Goal: Find specific page/section: Find specific page/section

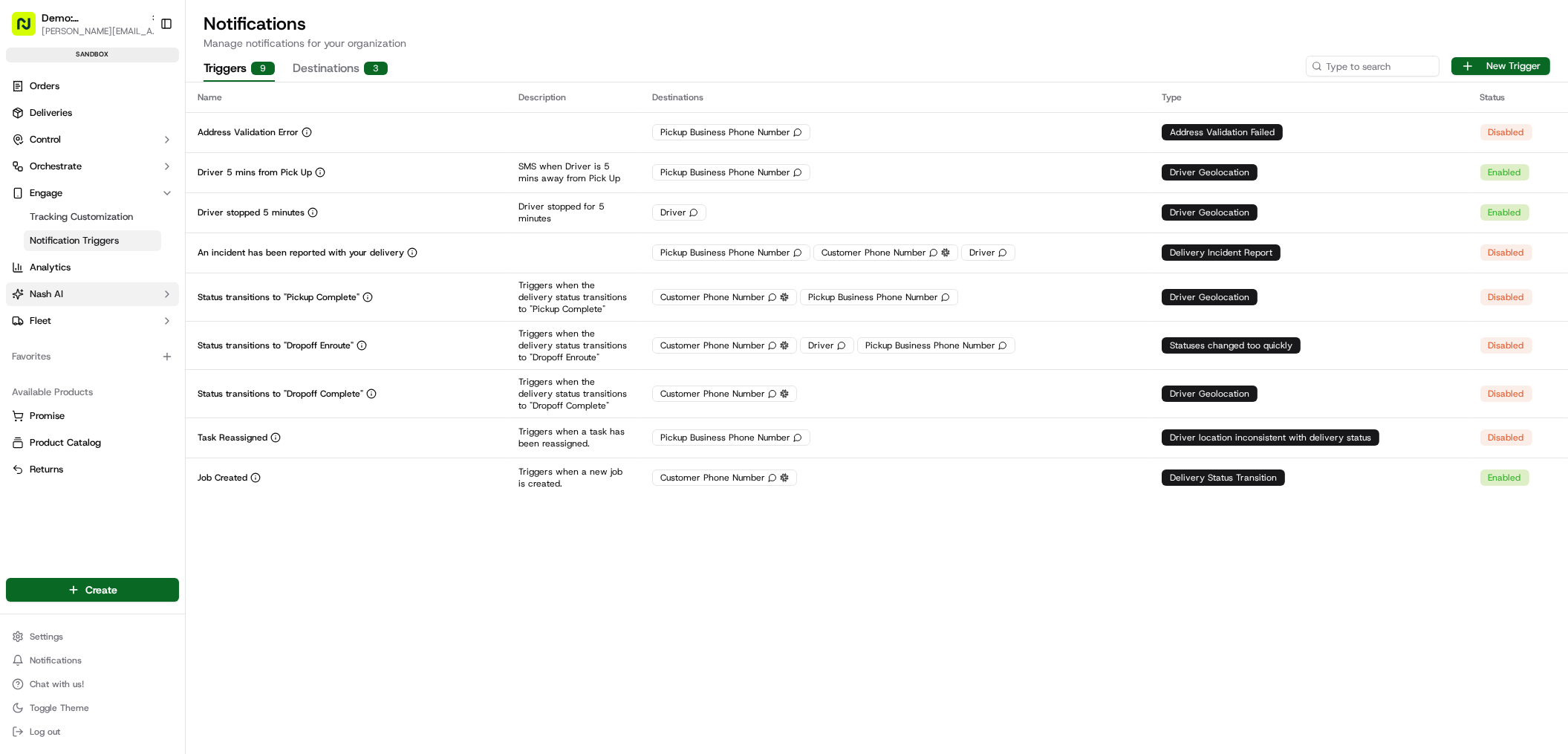
click at [62, 295] on span "Nash AI" at bounding box center [47, 294] width 34 height 13
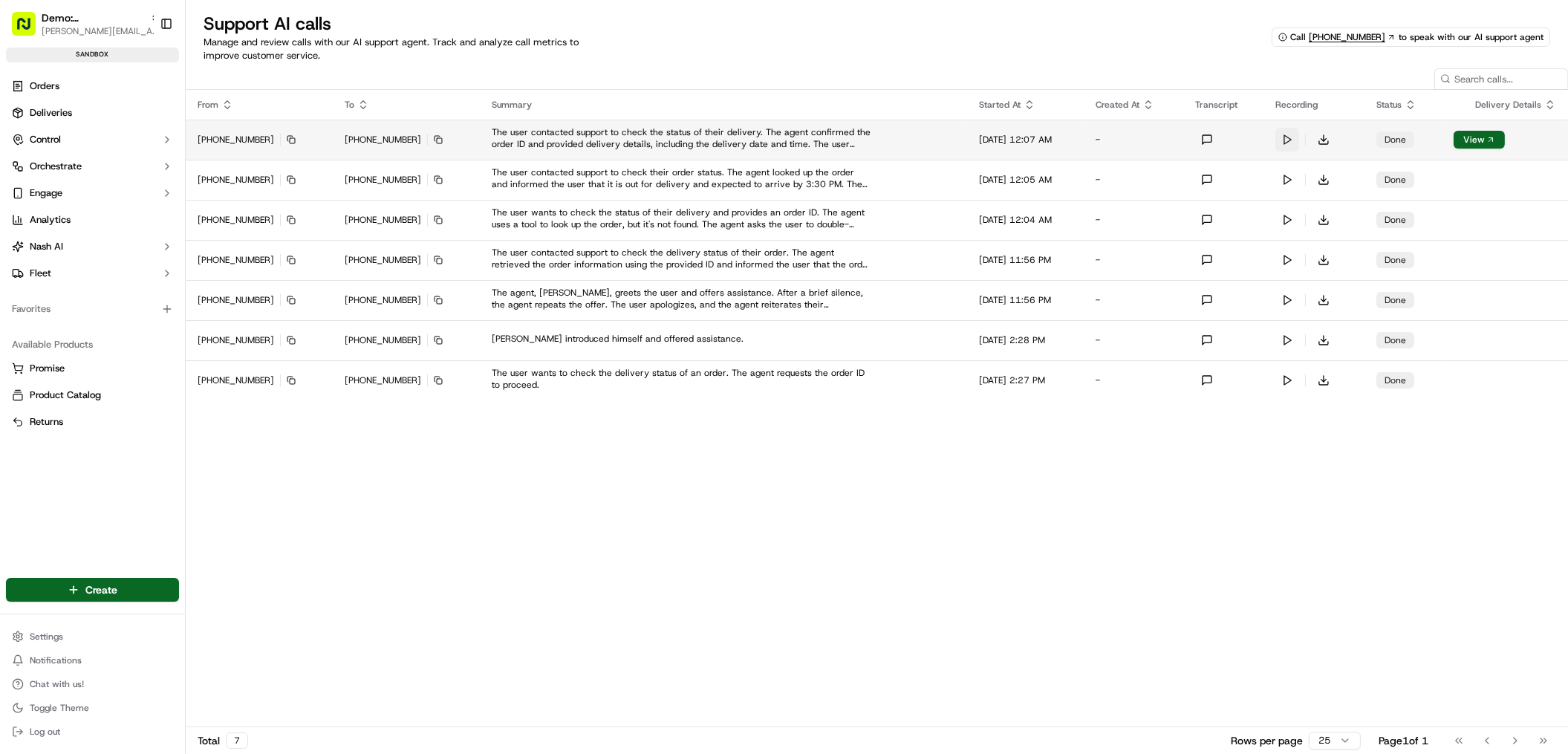
click at [1290, 140] on button at bounding box center [1287, 140] width 24 height 24
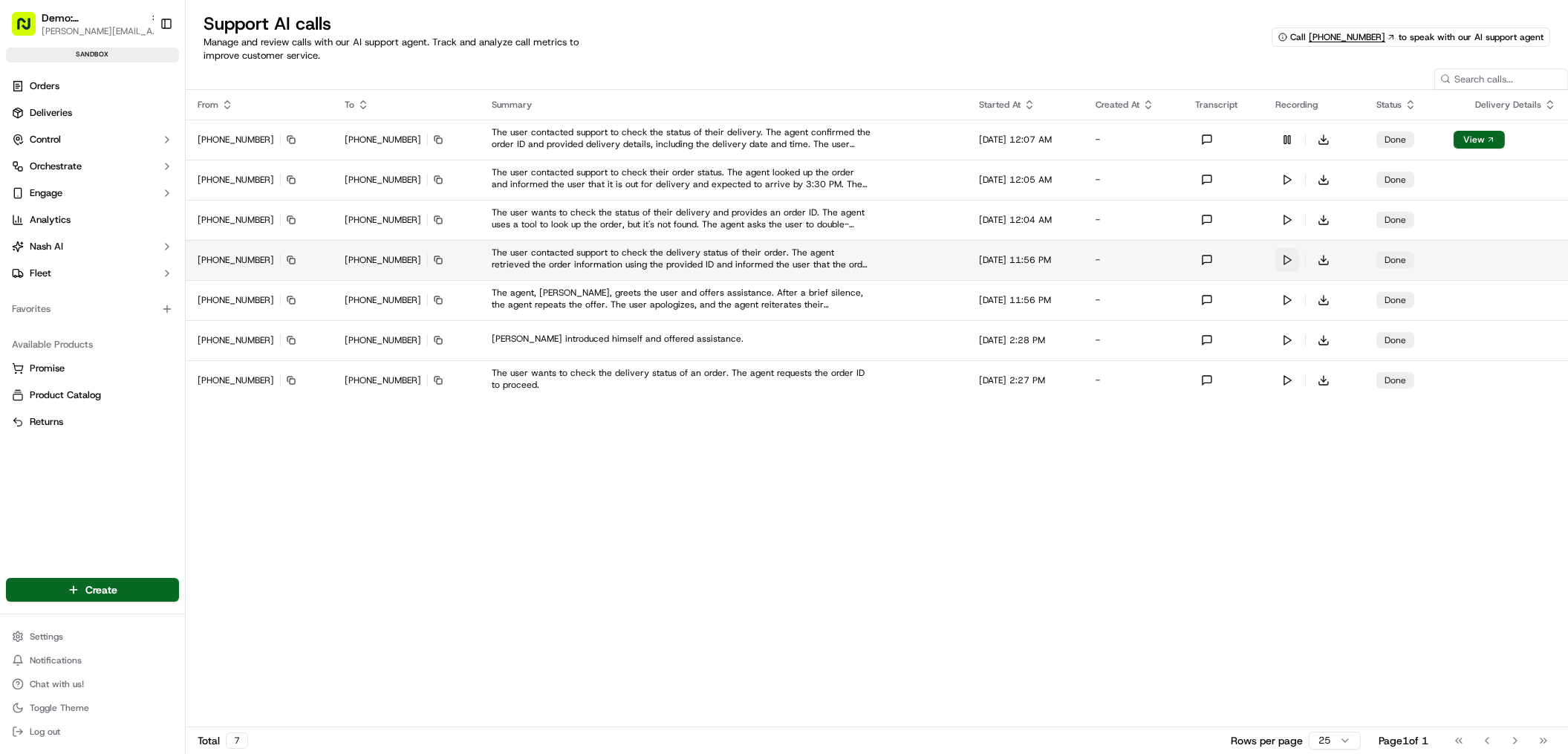
click at [1297, 259] on button at bounding box center [1287, 260] width 24 height 24
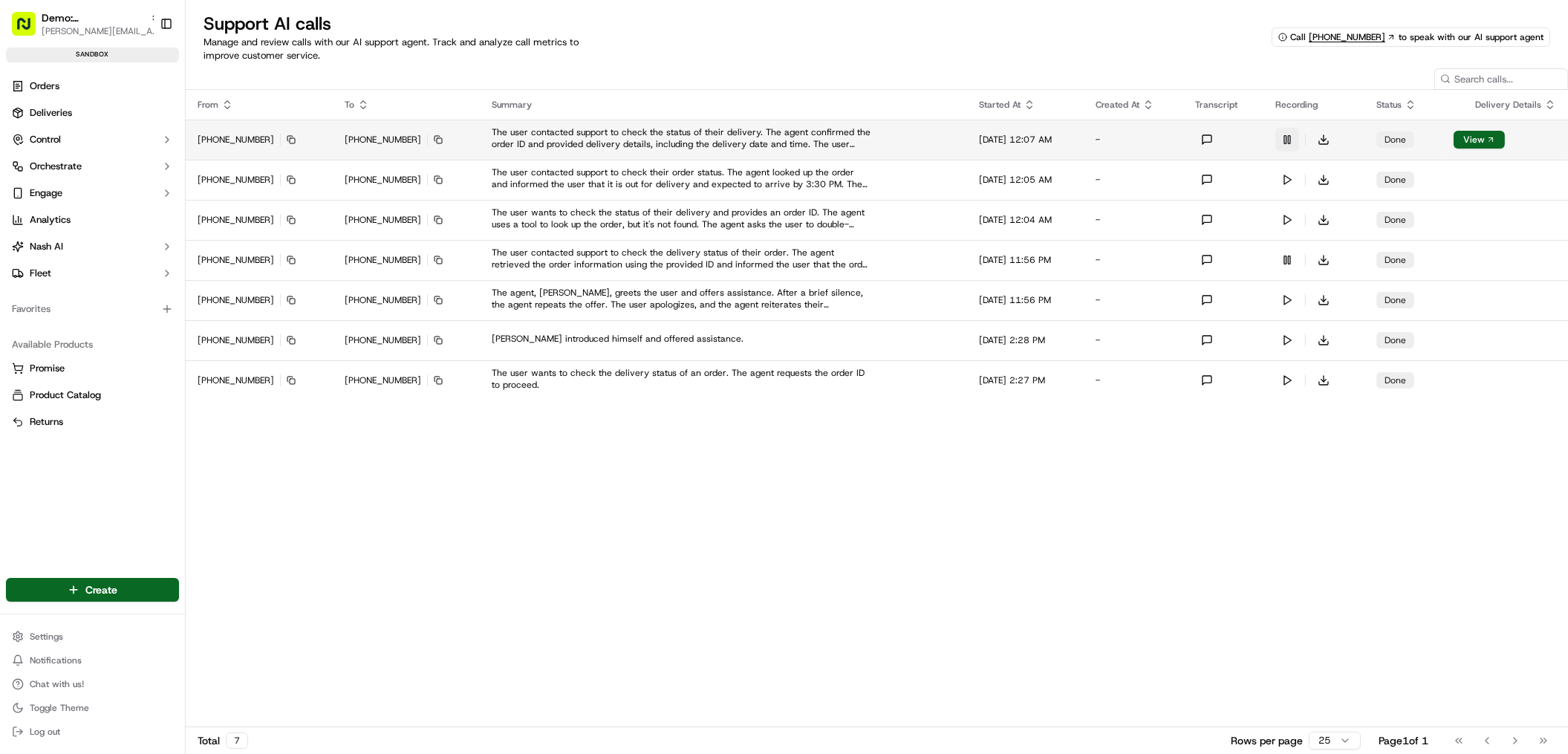
click at [1294, 136] on button at bounding box center [1287, 140] width 24 height 24
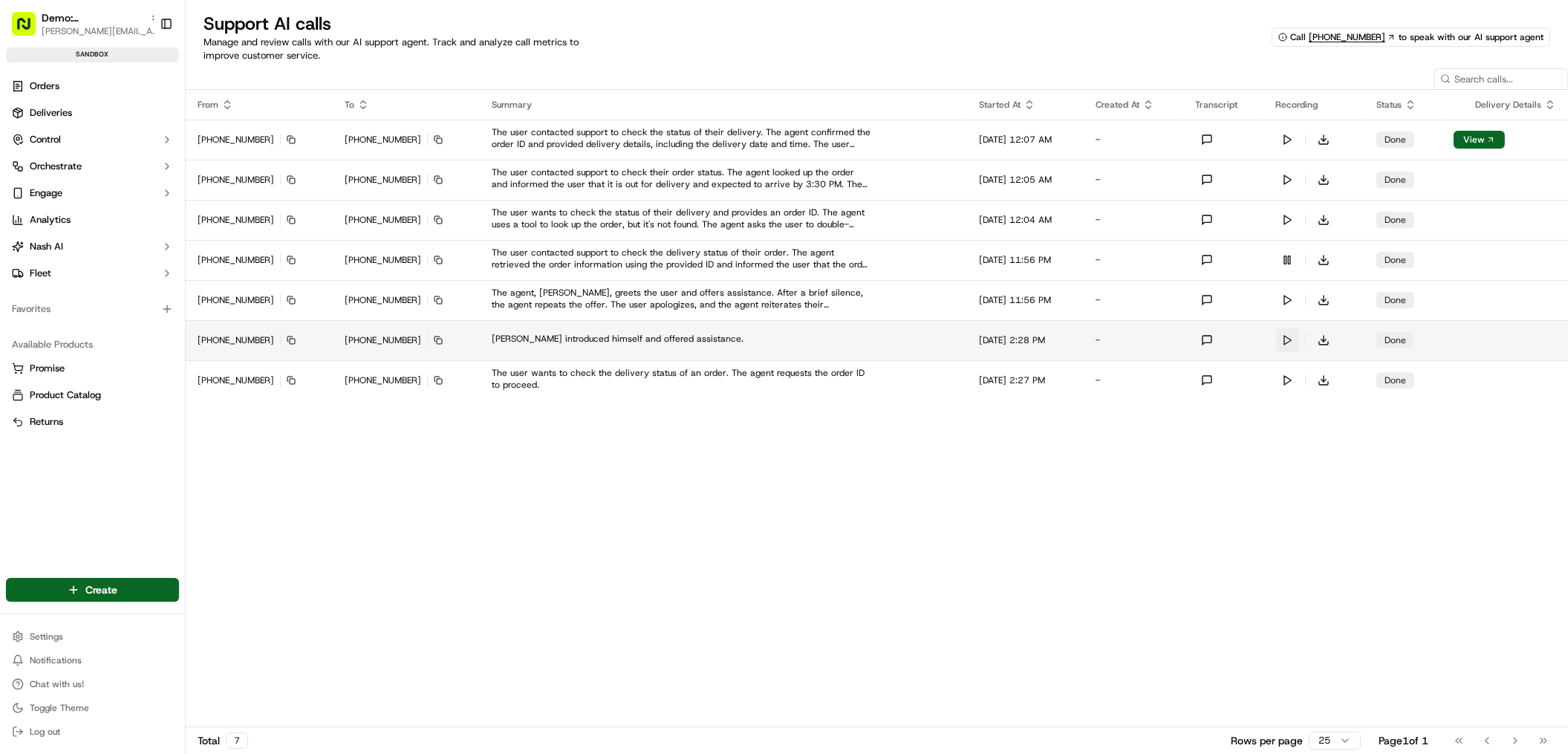
click at [1298, 339] on button at bounding box center [1287, 340] width 24 height 24
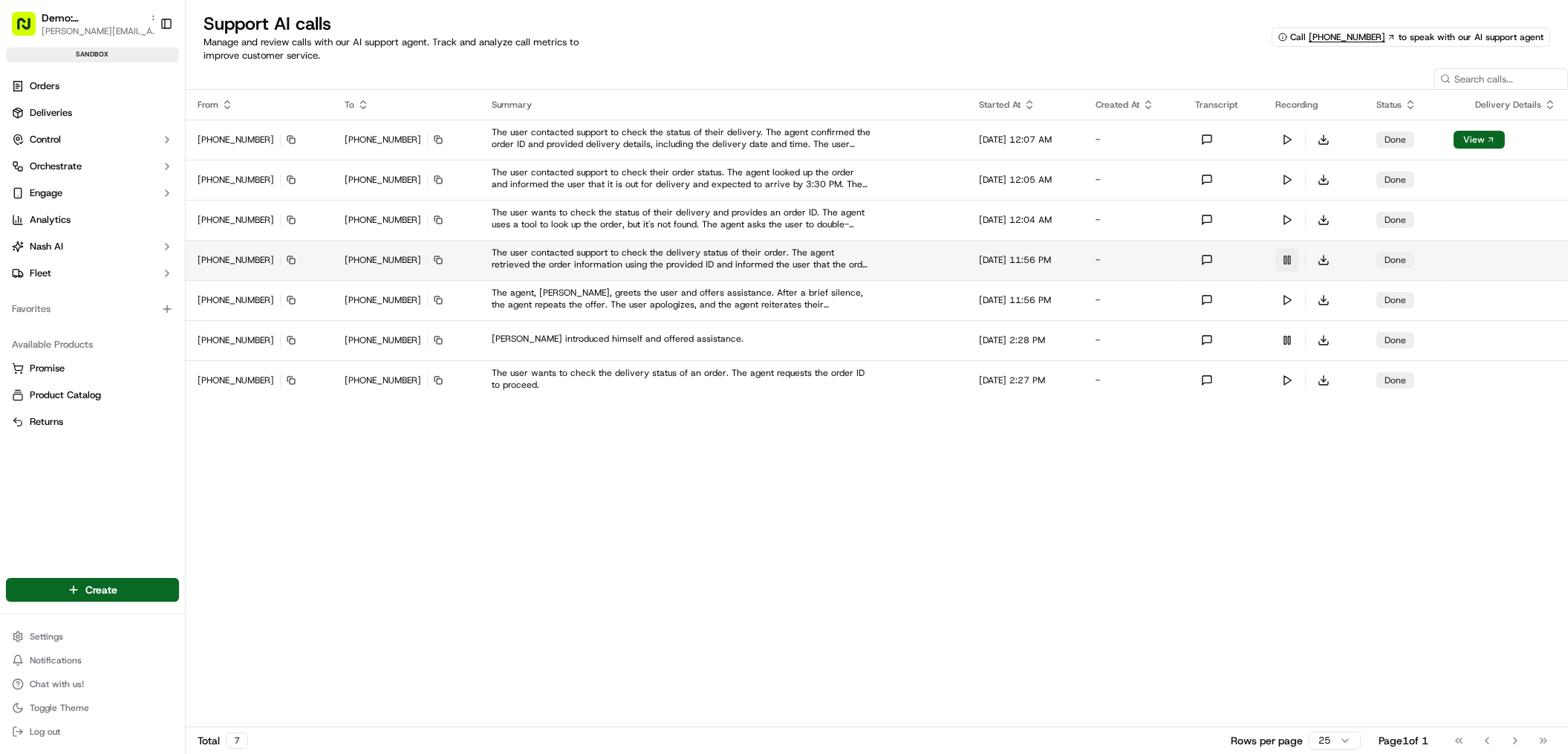
click at [1291, 257] on button at bounding box center [1287, 260] width 24 height 24
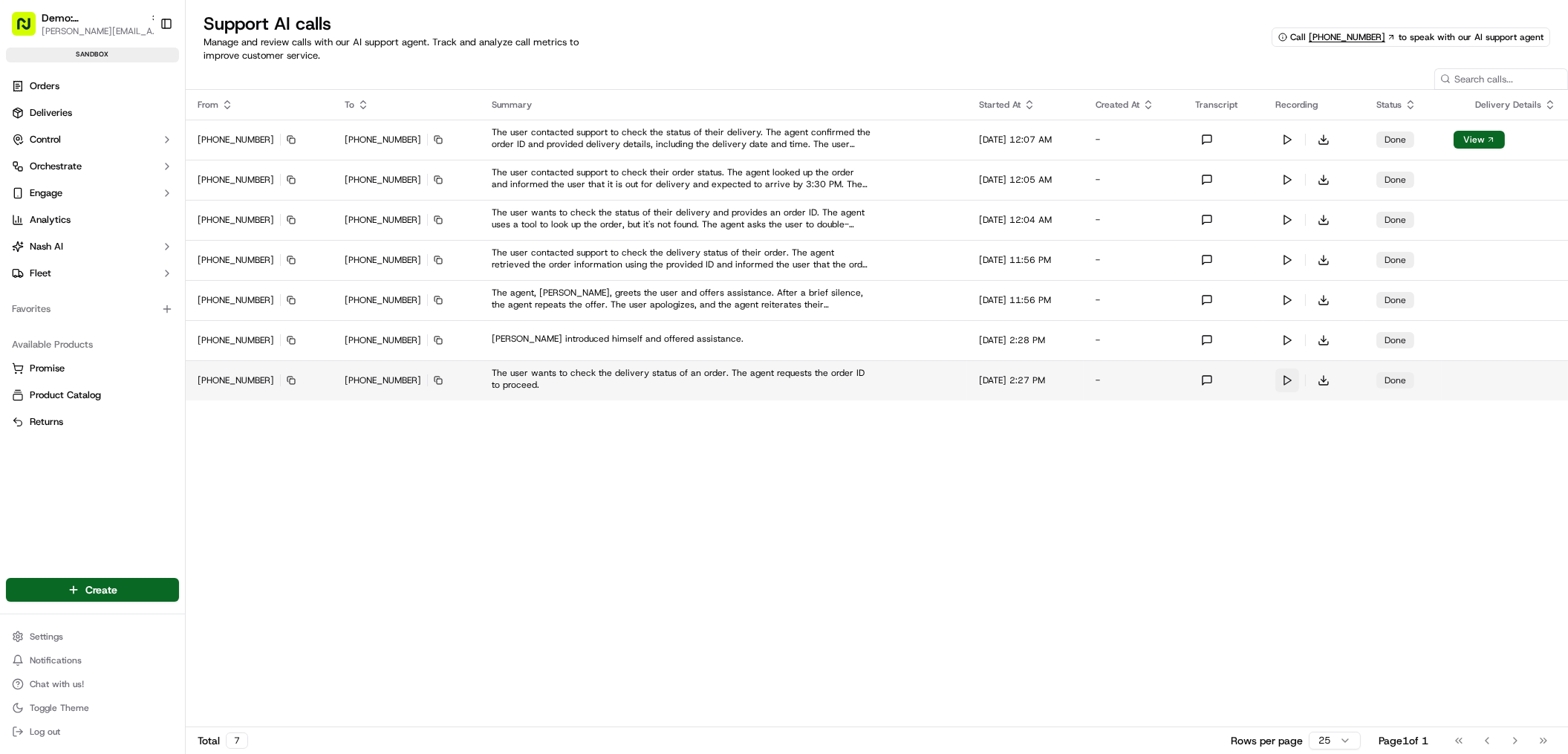
click at [1293, 376] on button at bounding box center [1287, 380] width 24 height 24
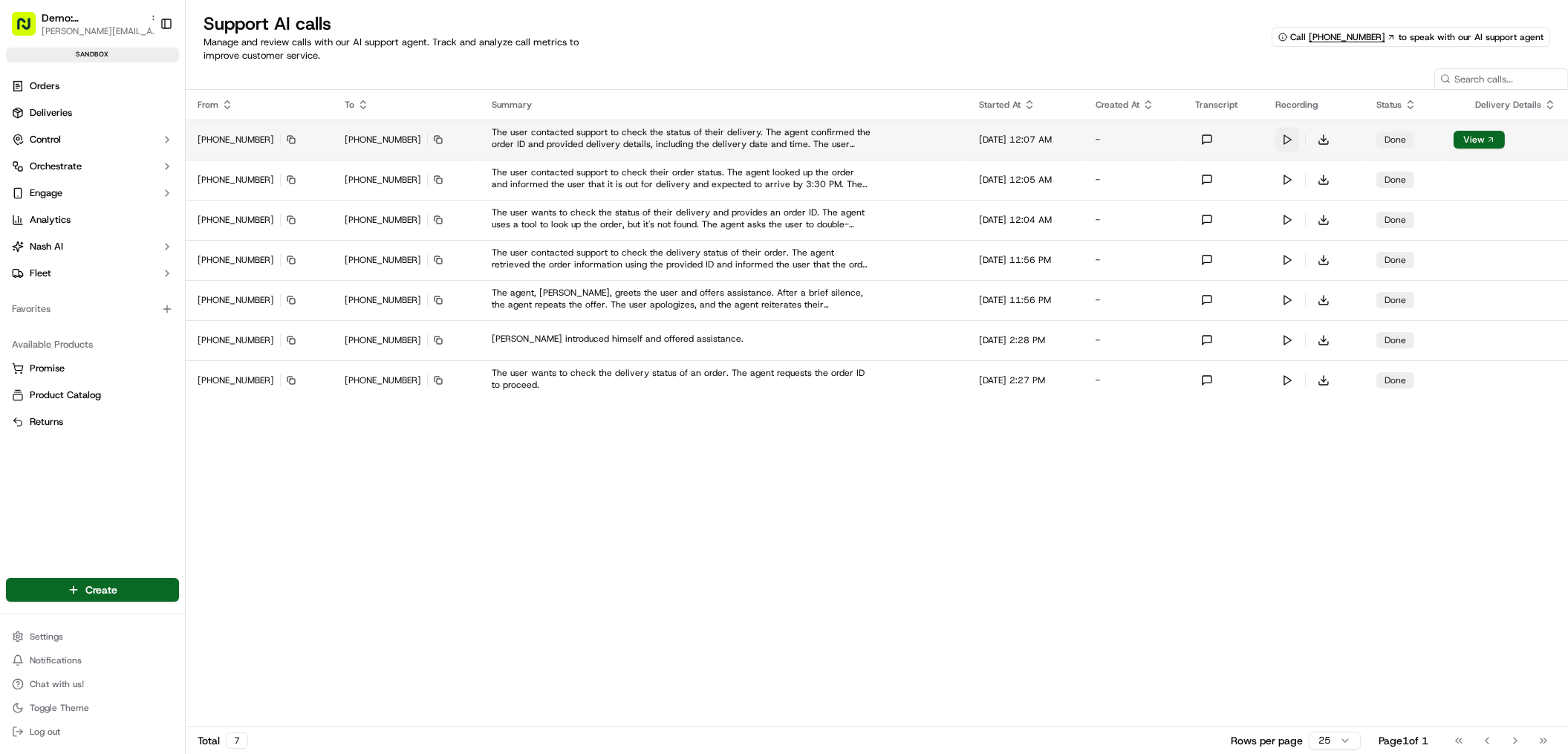
click at [1293, 134] on button at bounding box center [1287, 140] width 24 height 24
click at [1297, 139] on button at bounding box center [1287, 140] width 24 height 24
click at [1297, 140] on button at bounding box center [1287, 140] width 24 height 24
click at [1413, 138] on div "done" at bounding box center [1395, 140] width 38 height 16
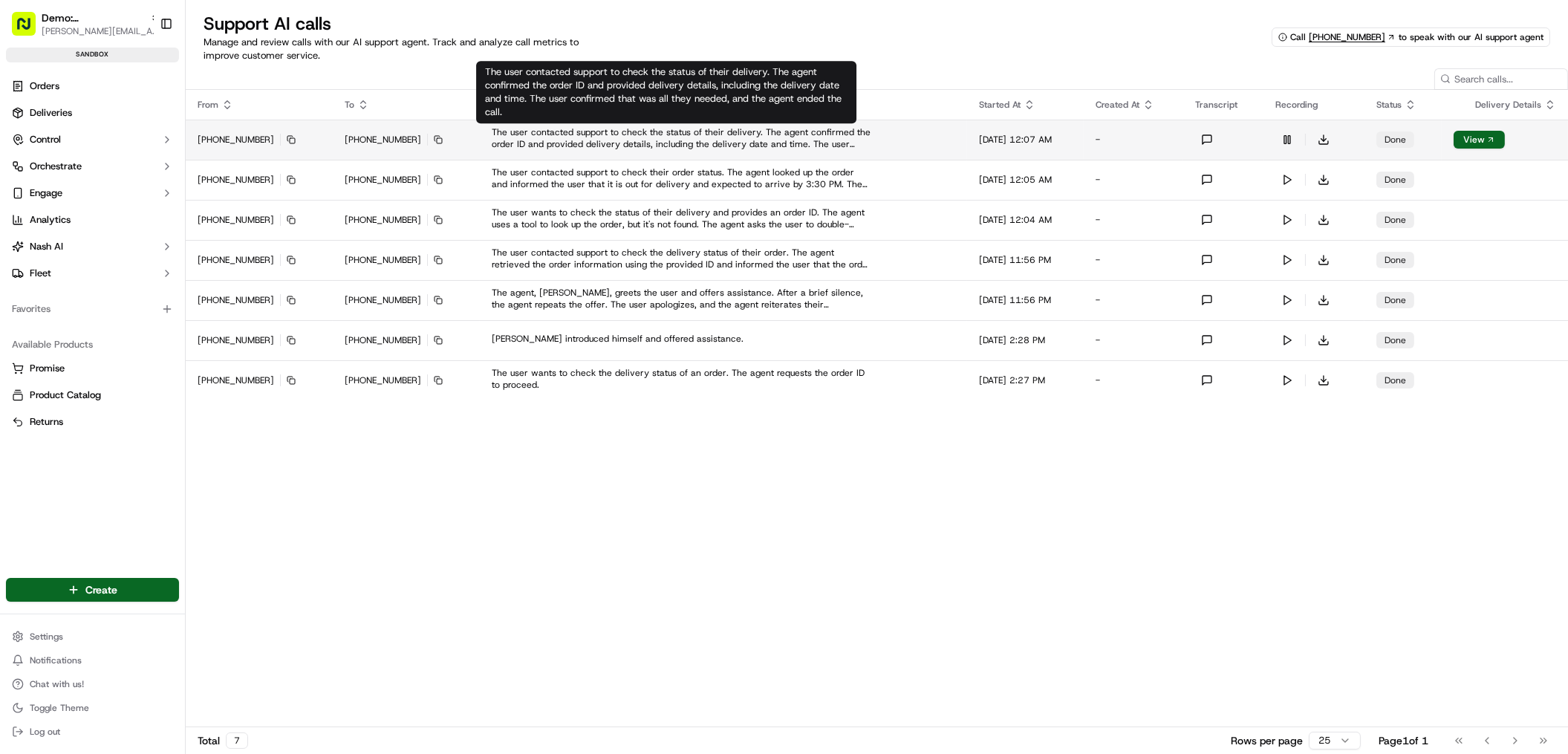
click at [634, 140] on div "The user contacted support to check the status of their delivery. The agent con…" at bounding box center [682, 138] width 380 height 24
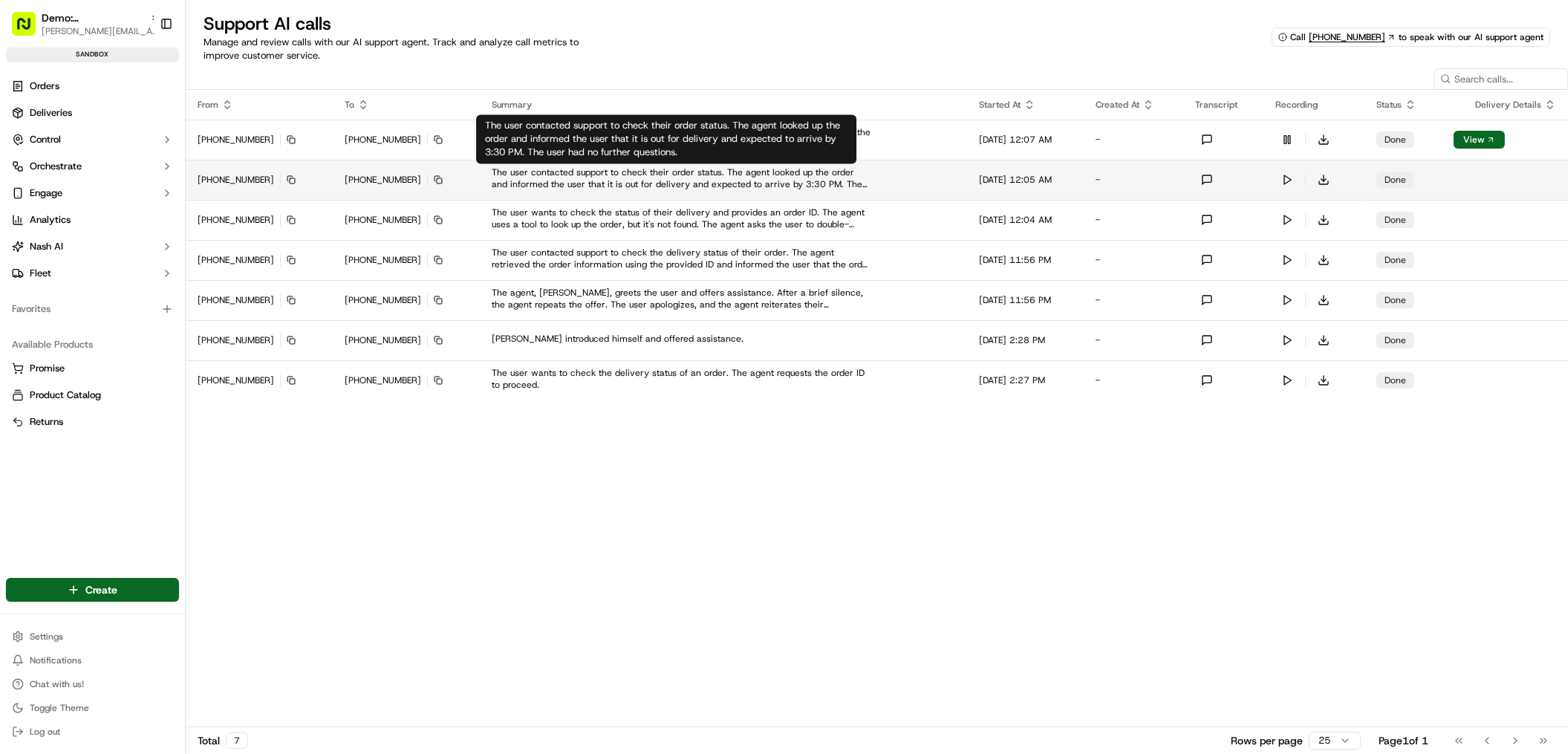
click at [634, 181] on div "The user contacted support to check their order status. The agent looked up the…" at bounding box center [682, 178] width 380 height 24
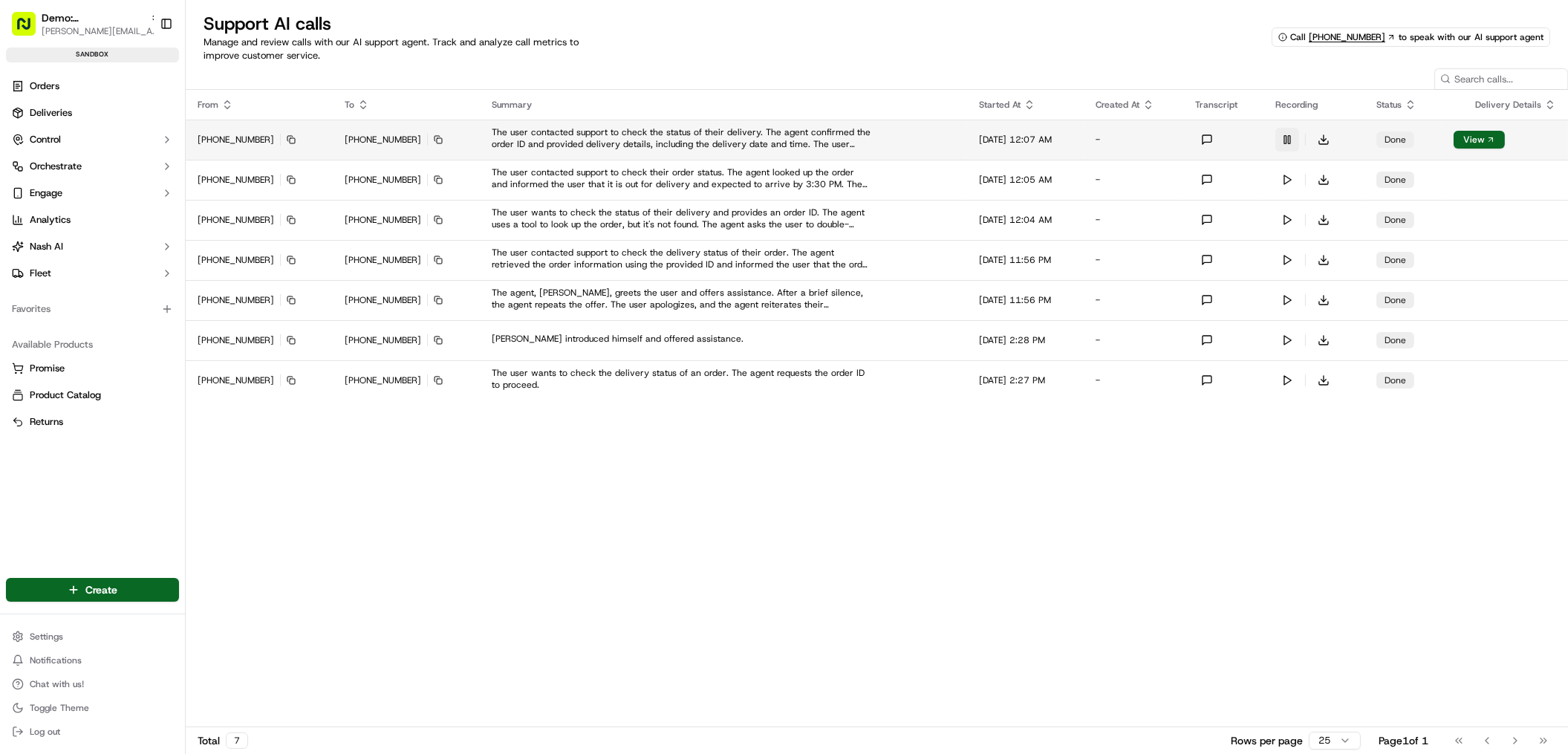
click at [1298, 141] on button at bounding box center [1287, 140] width 24 height 24
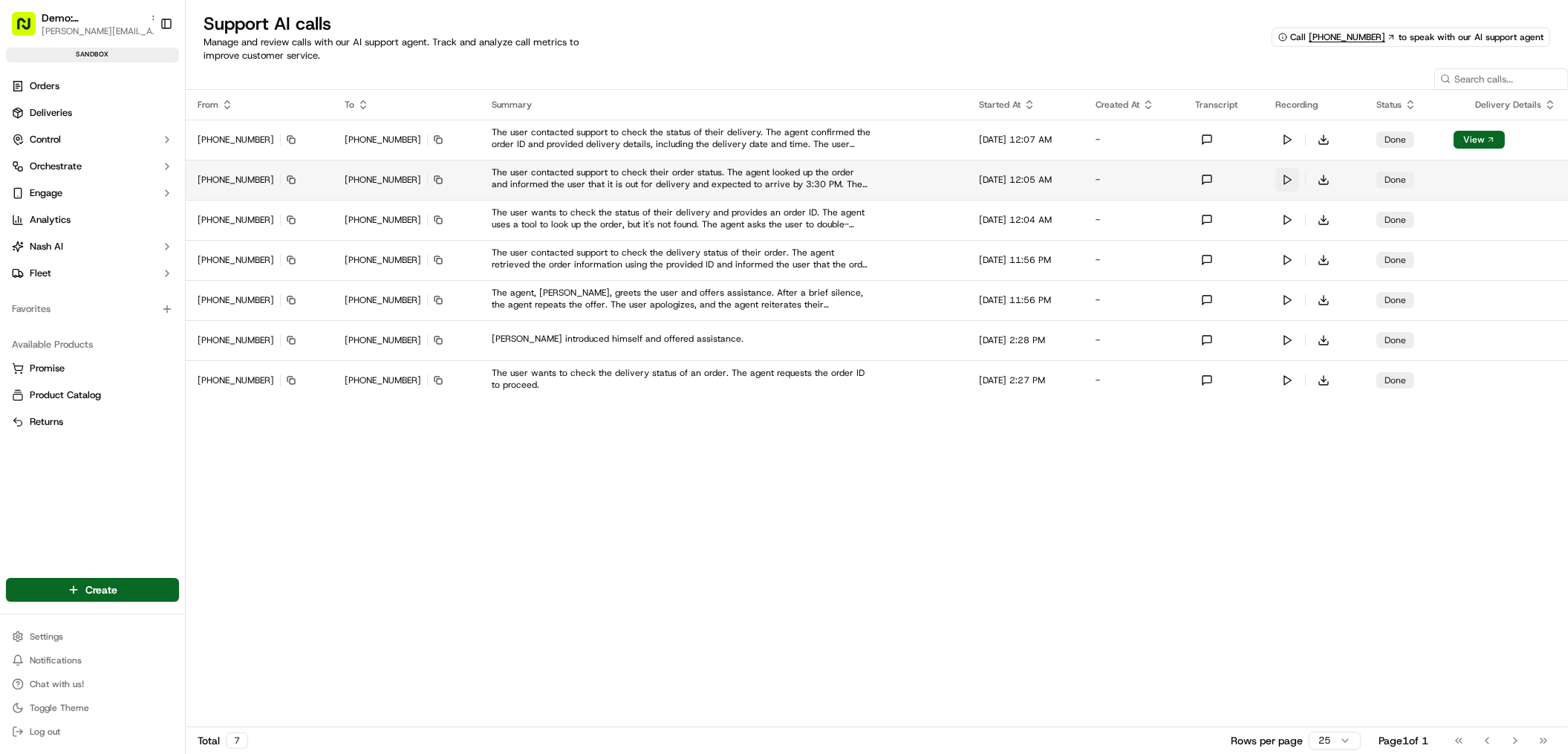
click at [1292, 179] on button at bounding box center [1287, 179] width 24 height 24
click at [1294, 182] on button at bounding box center [1287, 179] width 24 height 24
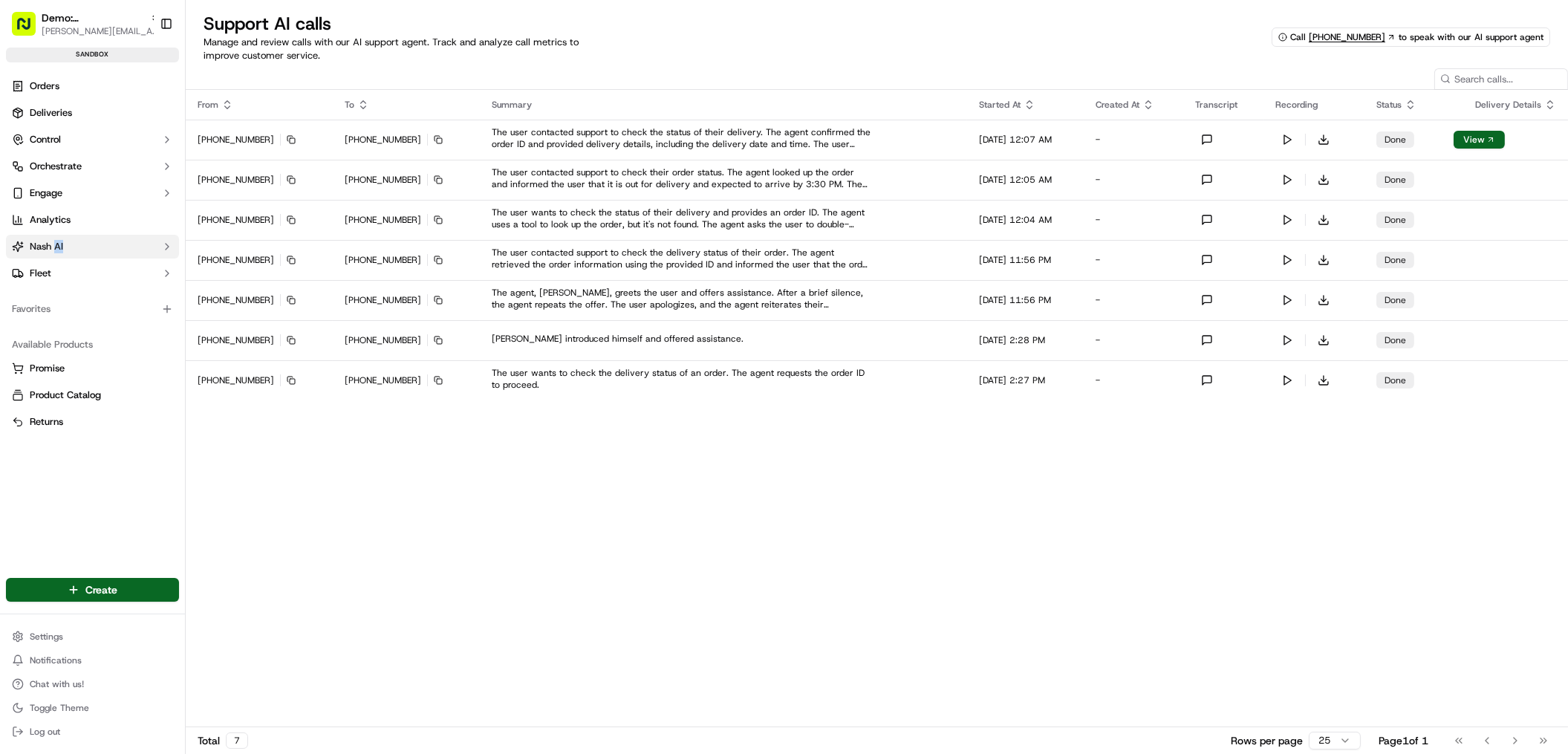
click at [74, 245] on button "Nash AI" at bounding box center [93, 246] width 173 height 24
click at [45, 304] on li "Agents" at bounding box center [93, 294] width 137 height 21
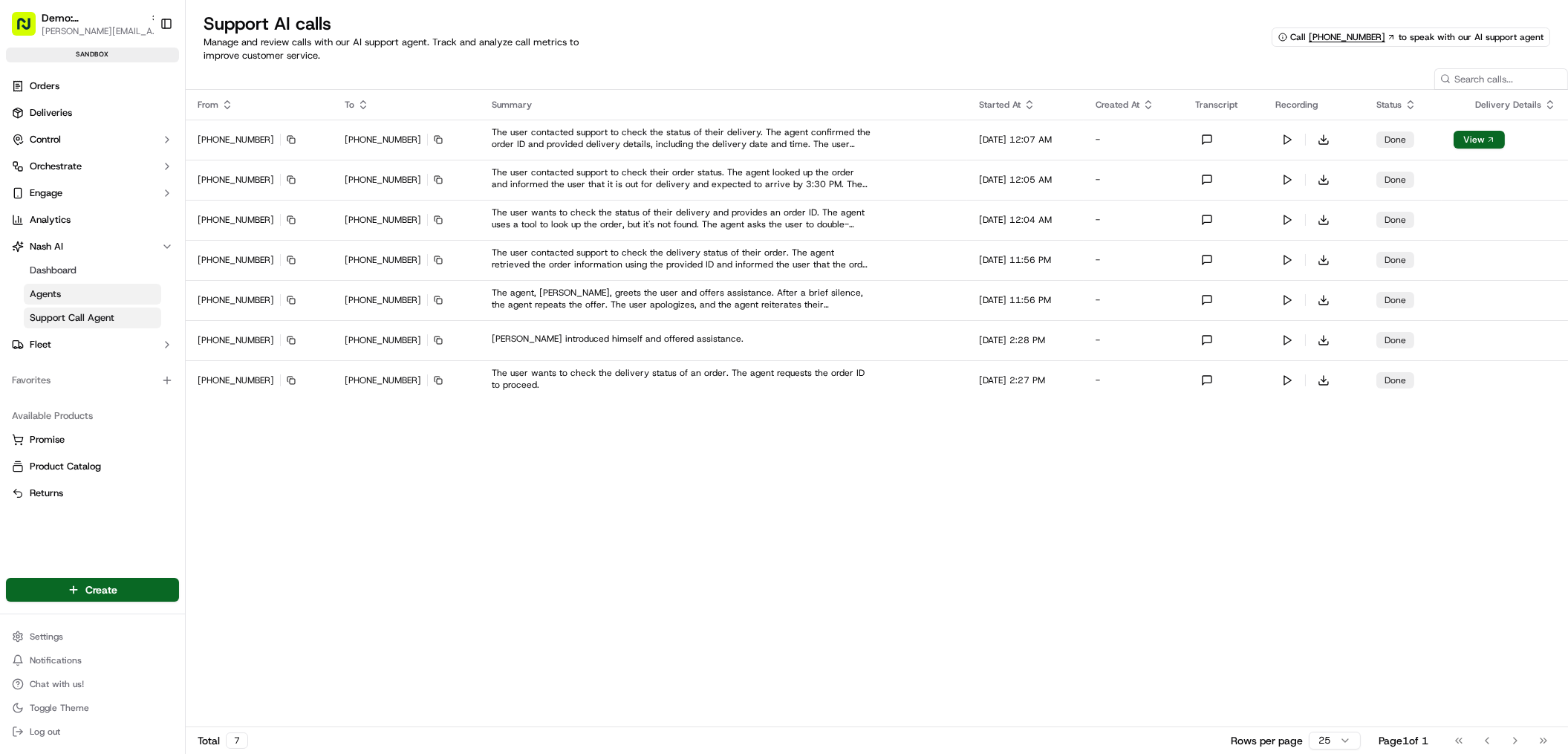
click at [47, 298] on span "Agents" at bounding box center [45, 294] width 31 height 13
